Goal: Transaction & Acquisition: Purchase product/service

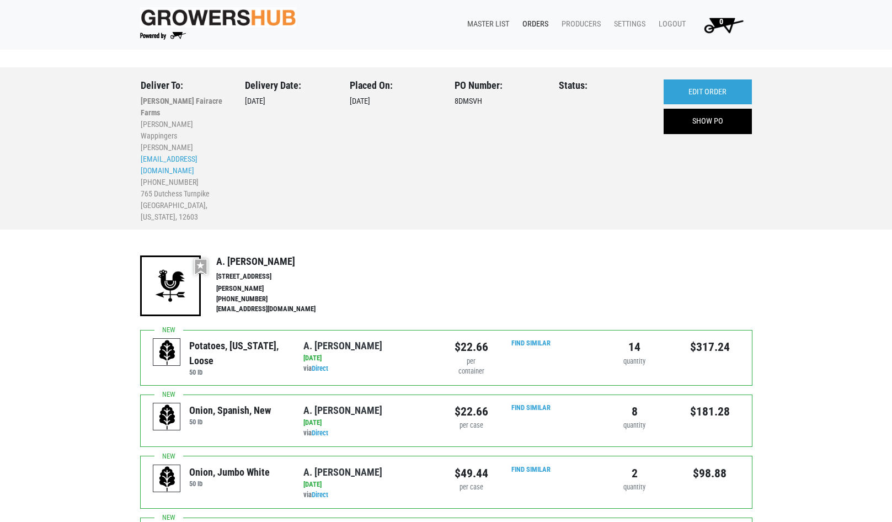
click at [493, 23] on link "Master List" at bounding box center [485, 24] width 55 height 21
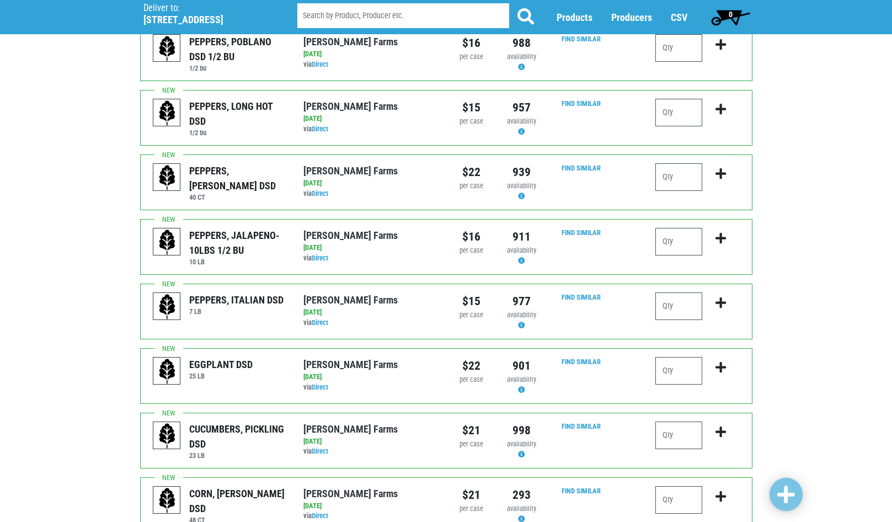
scroll to position [975, 0]
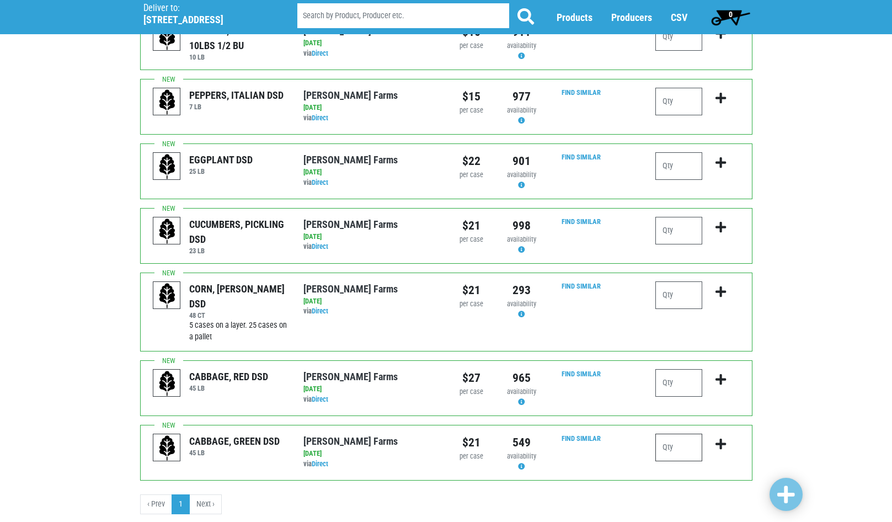
click at [674, 434] on input "number" at bounding box center [678, 448] width 47 height 28
type input "2"
click at [721, 438] on icon "submit" at bounding box center [720, 444] width 10 height 12
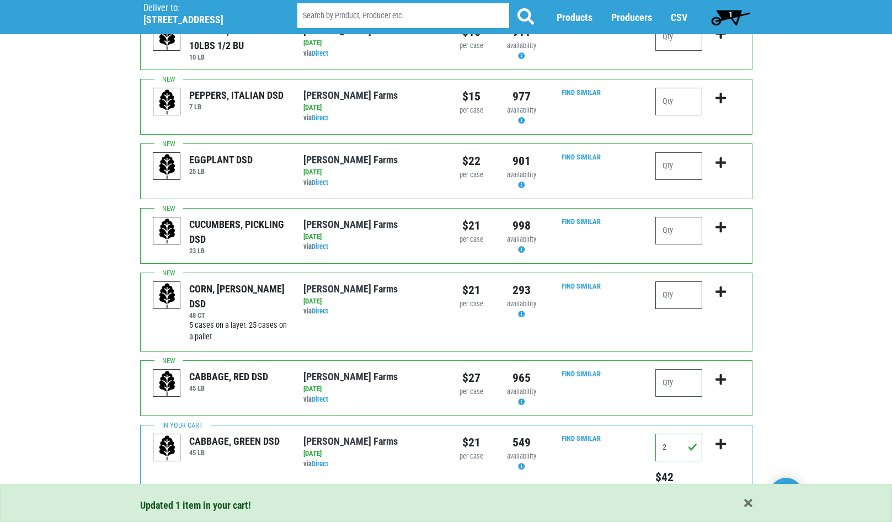
click at [692, 281] on input "number" at bounding box center [678, 295] width 47 height 28
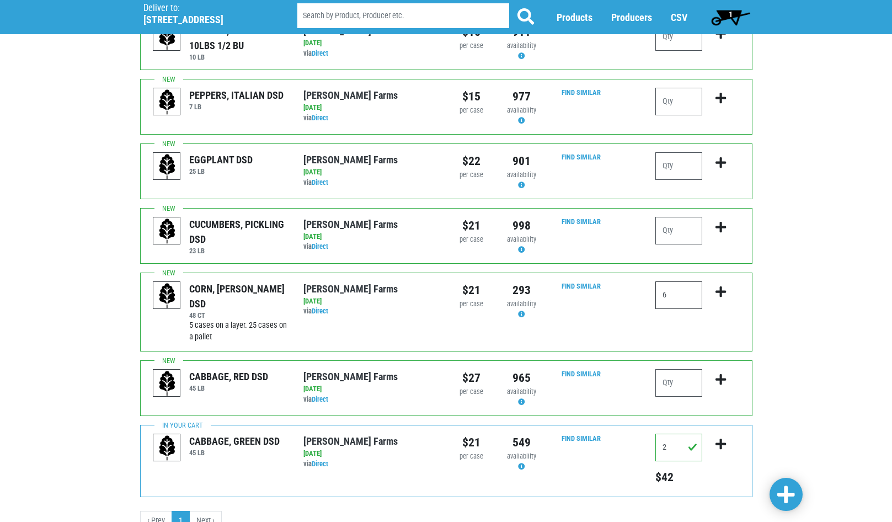
type input "6"
click at [720, 286] on icon "submit" at bounding box center [720, 292] width 10 height 12
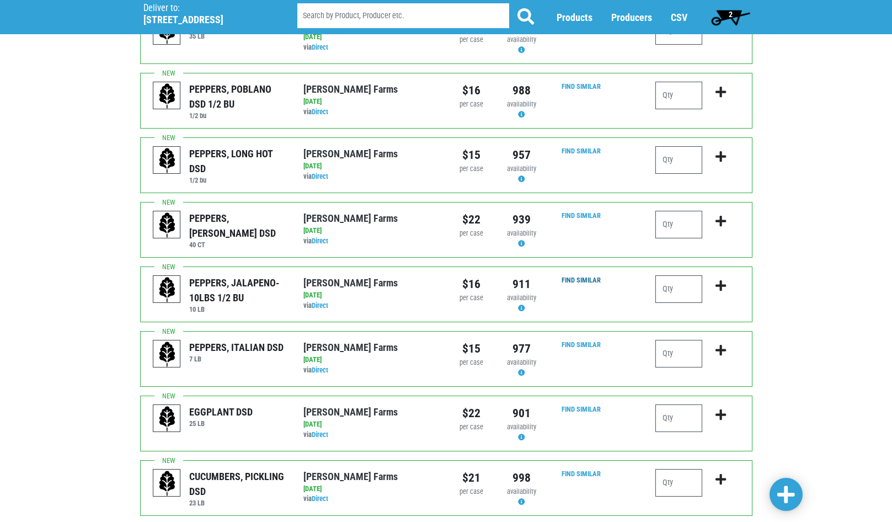
scroll to position [699, 0]
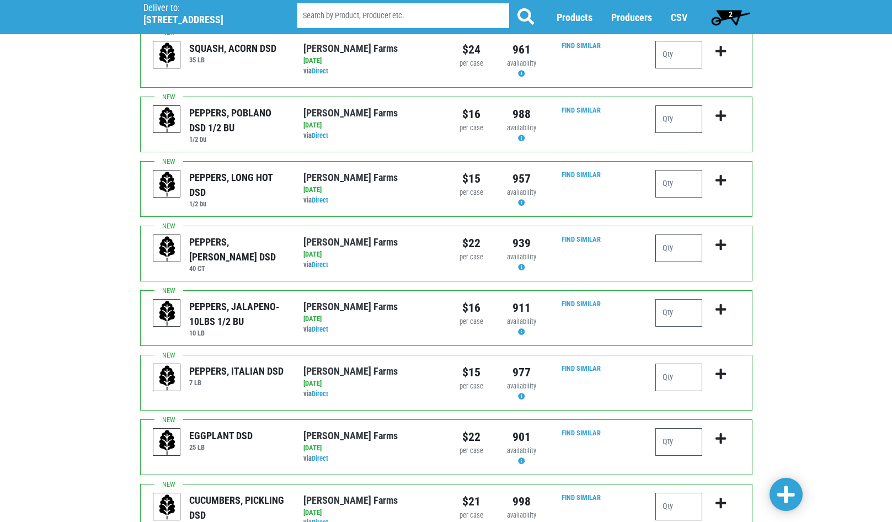
click at [684, 234] on input "number" at bounding box center [678, 248] width 47 height 28
type input "2"
click at [721, 239] on icon "submit" at bounding box center [720, 245] width 10 height 12
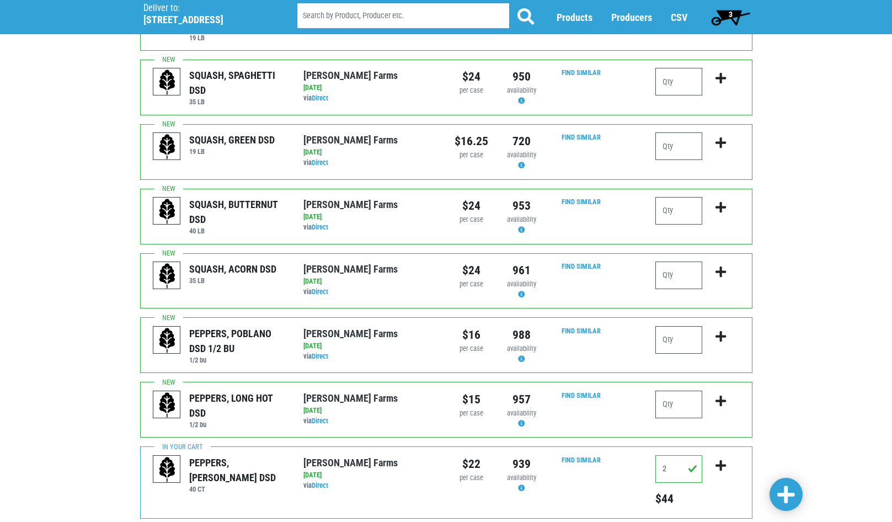
scroll to position [424, 0]
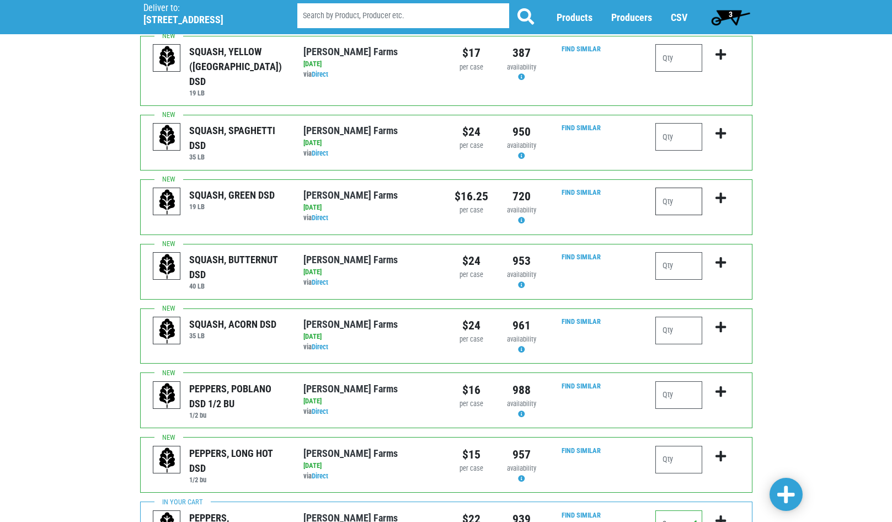
click at [685, 188] on input "number" at bounding box center [678, 202] width 47 height 28
type input "2"
click at [723, 192] on icon "submit" at bounding box center [720, 198] width 10 height 12
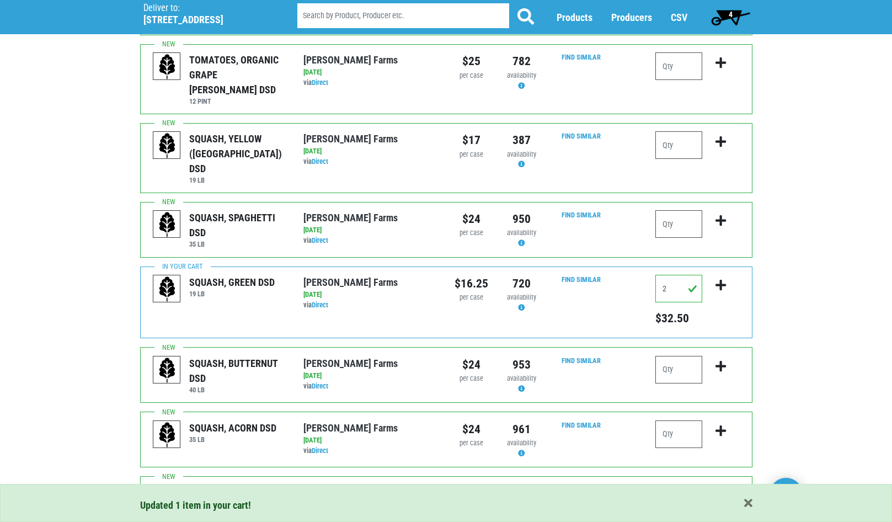
scroll to position [313, 0]
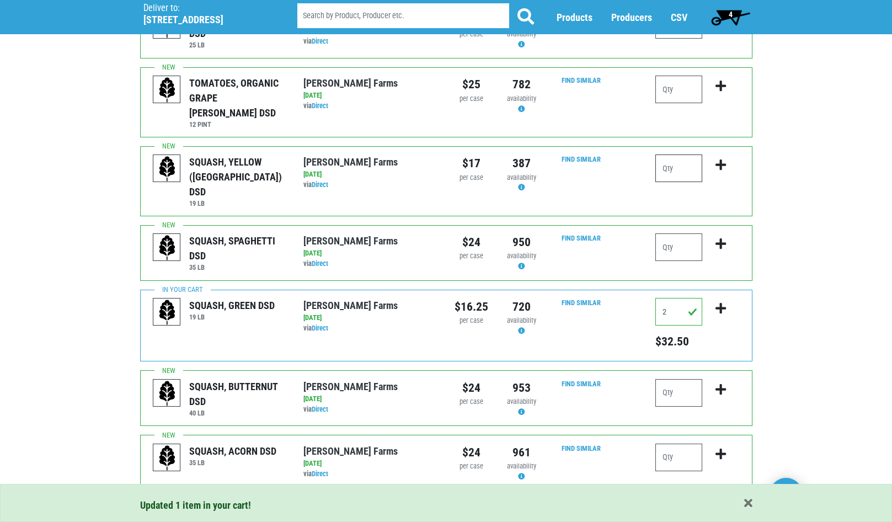
click at [685, 154] on input "number" at bounding box center [678, 168] width 47 height 28
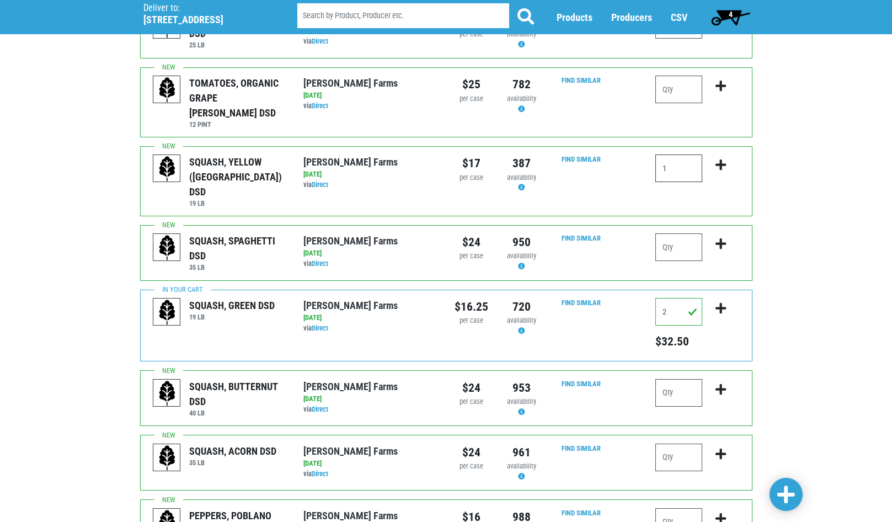
type input "1"
click at [719, 159] on icon "submit" at bounding box center [720, 165] width 10 height 12
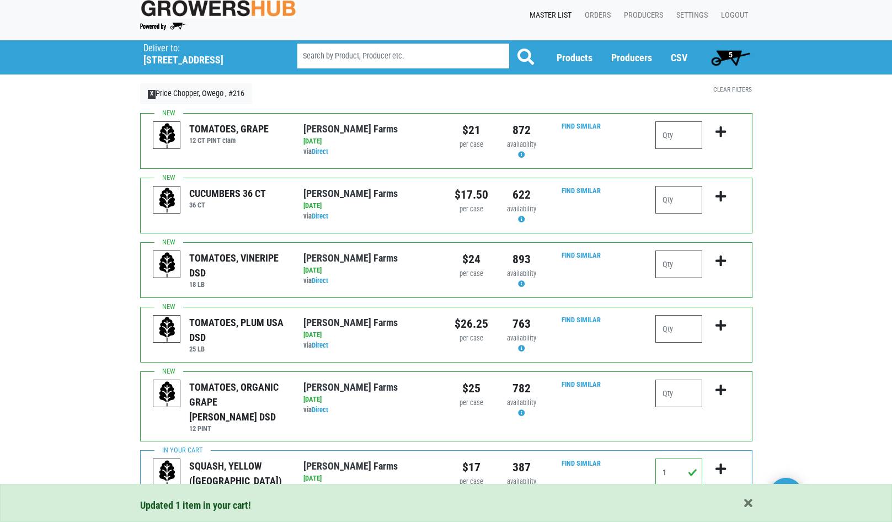
scroll to position [0, 0]
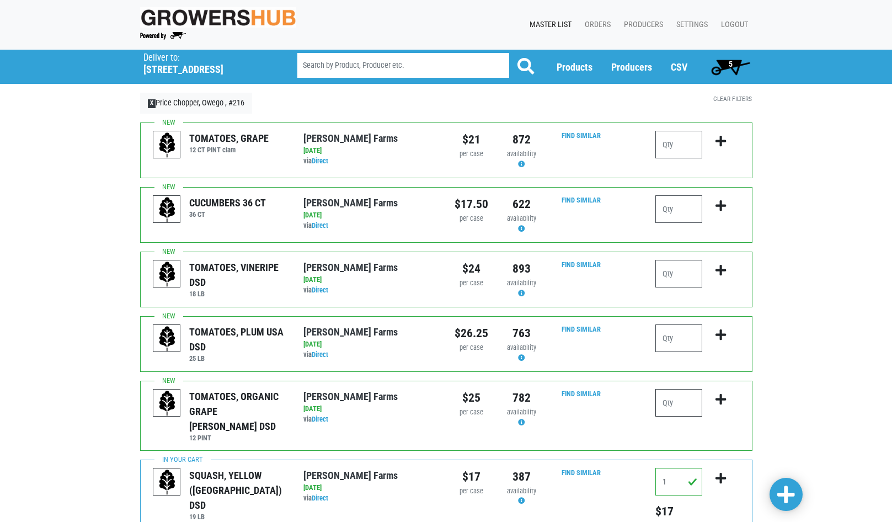
click at [680, 403] on input "number" at bounding box center [678, 403] width 47 height 28
type input "3"
click at [717, 396] on icon "submit" at bounding box center [720, 399] width 10 height 12
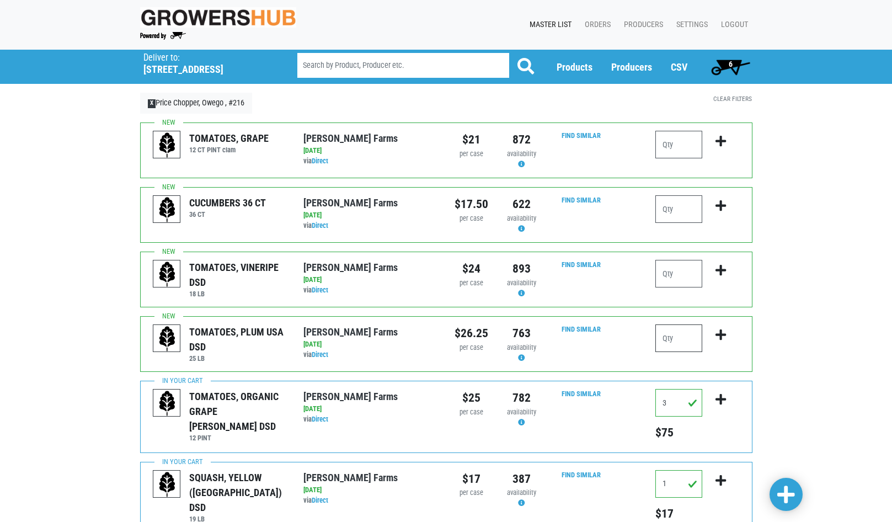
click at [685, 334] on input "number" at bounding box center [678, 338] width 47 height 28
type input "1"
click at [723, 332] on icon "submit" at bounding box center [720, 335] width 10 height 12
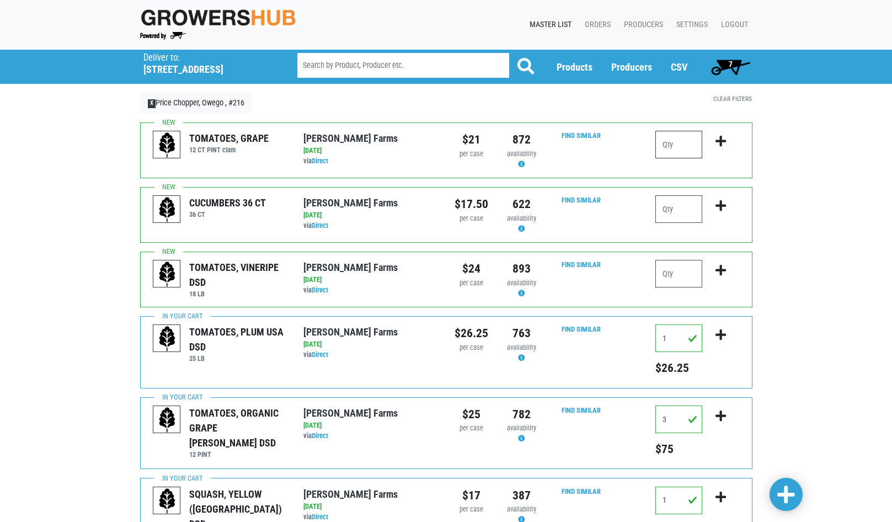
click at [677, 141] on input "number" at bounding box center [678, 145] width 47 height 28
type input "1"
click at [721, 141] on icon "submit" at bounding box center [720, 141] width 10 height 12
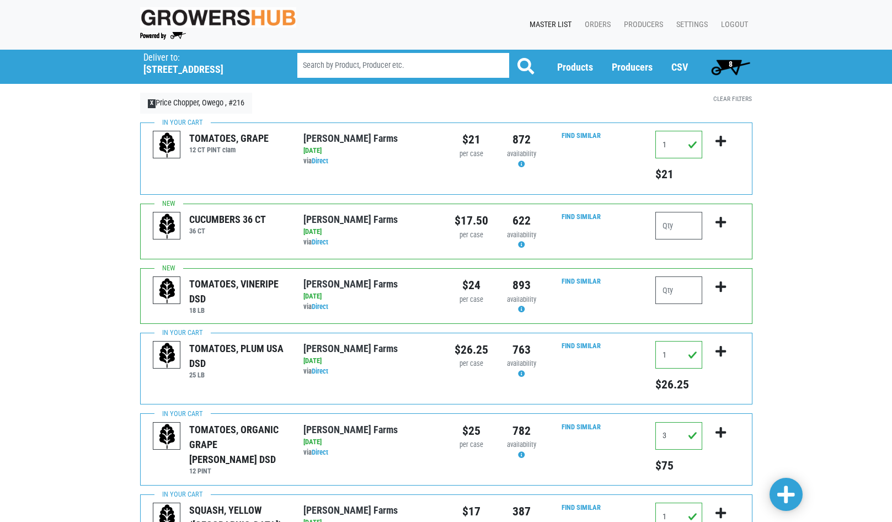
click at [729, 69] on span "8" at bounding box center [730, 67] width 49 height 22
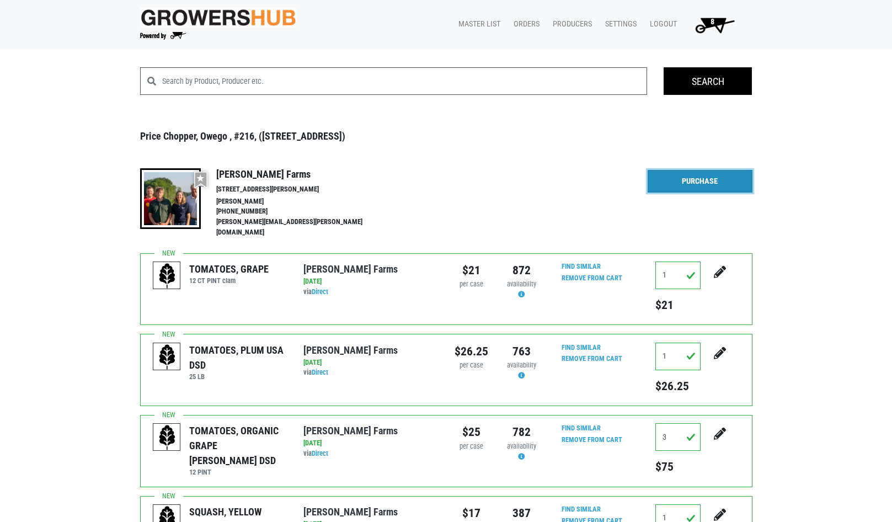
click at [691, 177] on link "Purchase" at bounding box center [700, 181] width 105 height 23
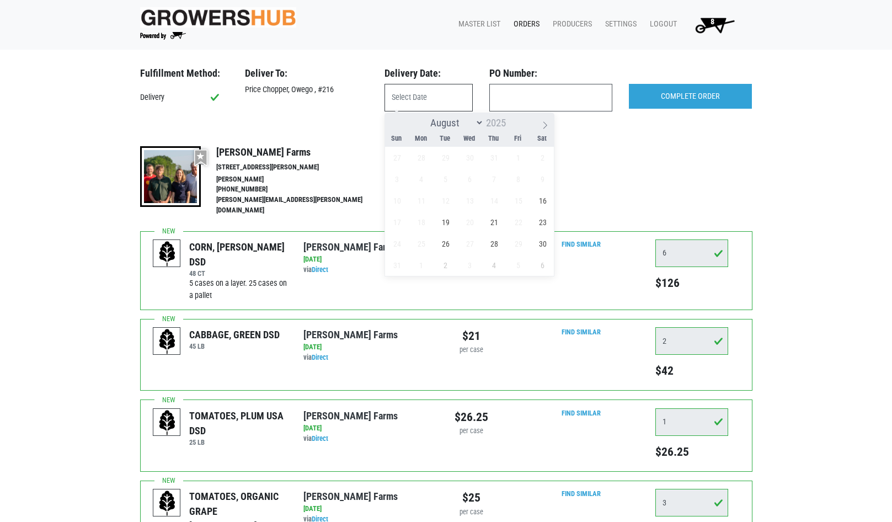
click at [432, 95] on input "text" at bounding box center [428, 98] width 88 height 28
click at [540, 202] on span "16" at bounding box center [543, 201] width 22 height 22
type input "[DATE]"
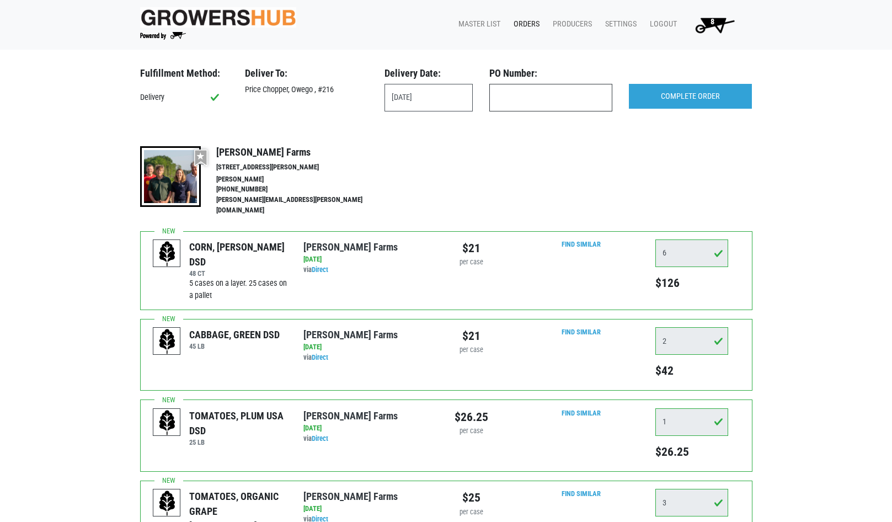
click at [581, 100] on input "text" at bounding box center [550, 98] width 123 height 28
type input "produce"
click at [669, 94] on input "COMPLETE ORDER" at bounding box center [690, 96] width 123 height 25
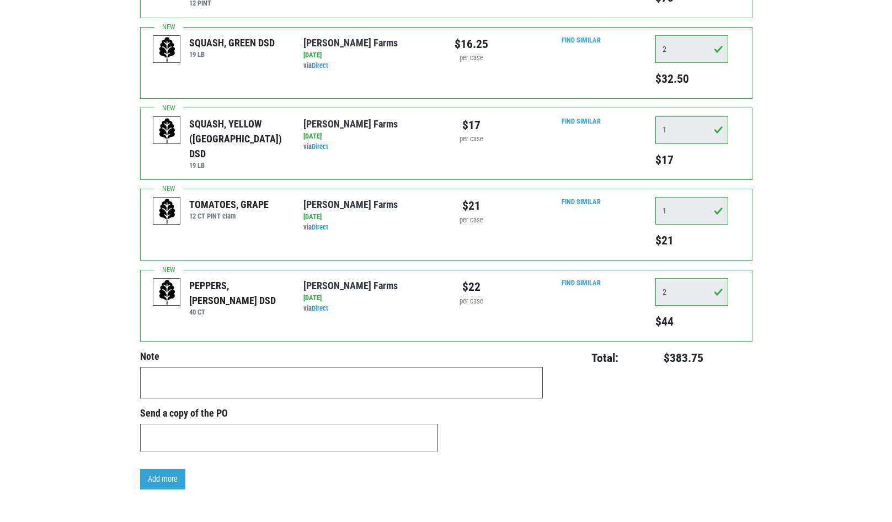
scroll to position [590, 0]
